Goal: Task Accomplishment & Management: Manage account settings

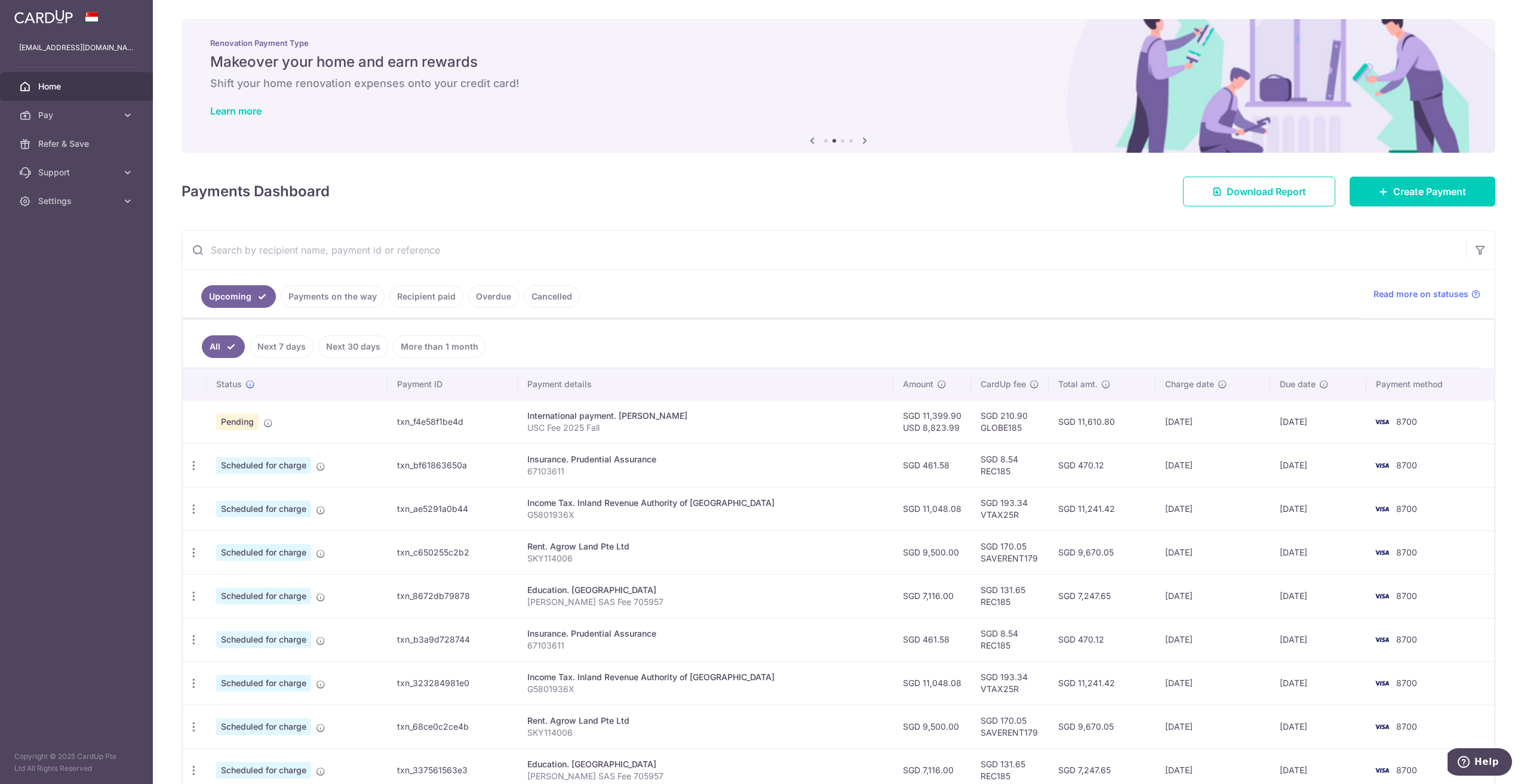
click at [58, 89] on span "Home" at bounding box center [77, 86] width 79 height 12
